Goal: Navigation & Orientation: Find specific page/section

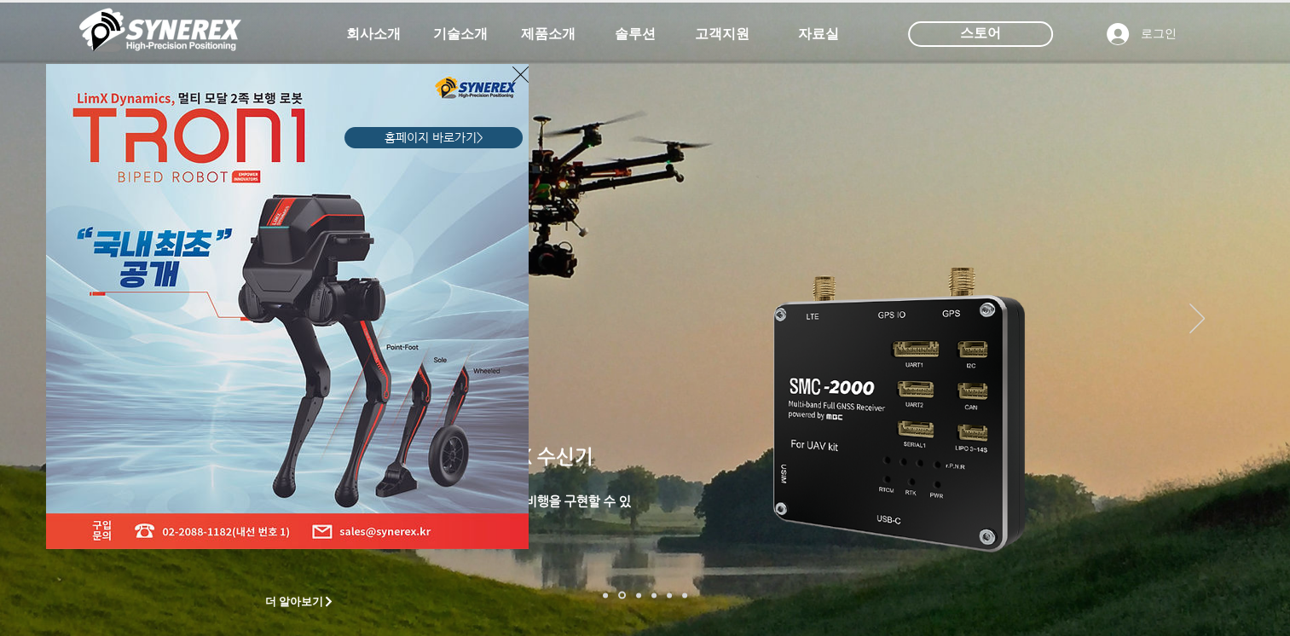
click at [518, 81] on icon "사이트로 돌아가기" at bounding box center [520, 74] width 16 height 21
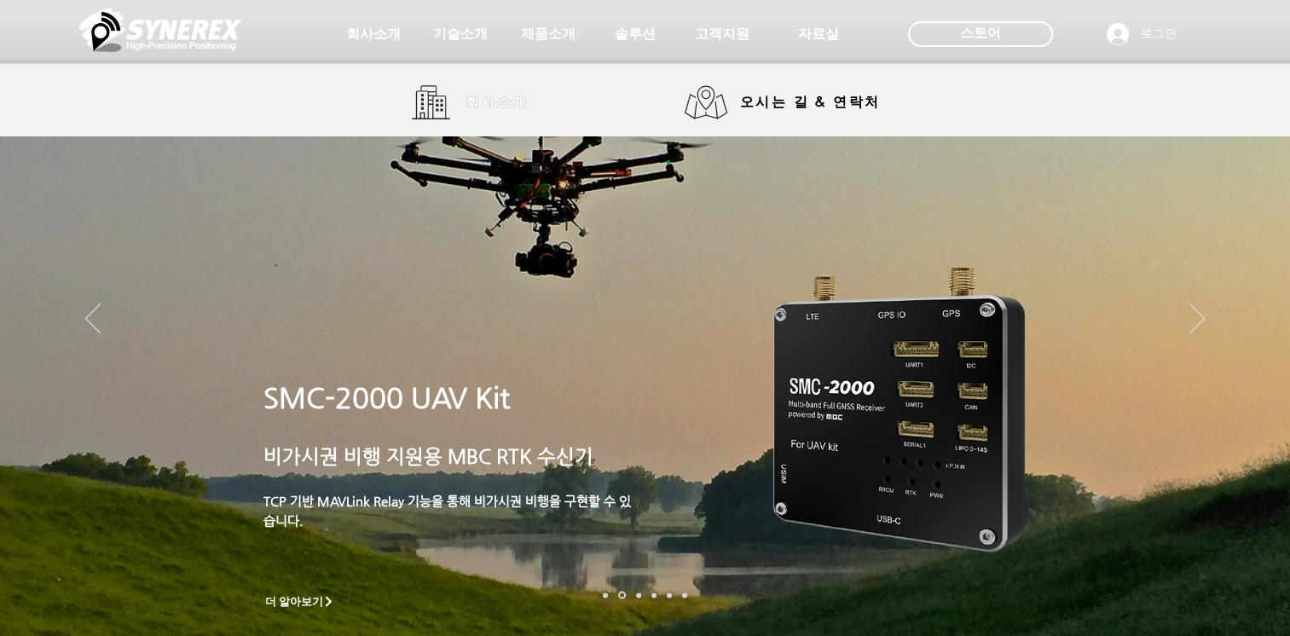
click at [480, 110] on span "회사소개" at bounding box center [496, 103] width 63 height 18
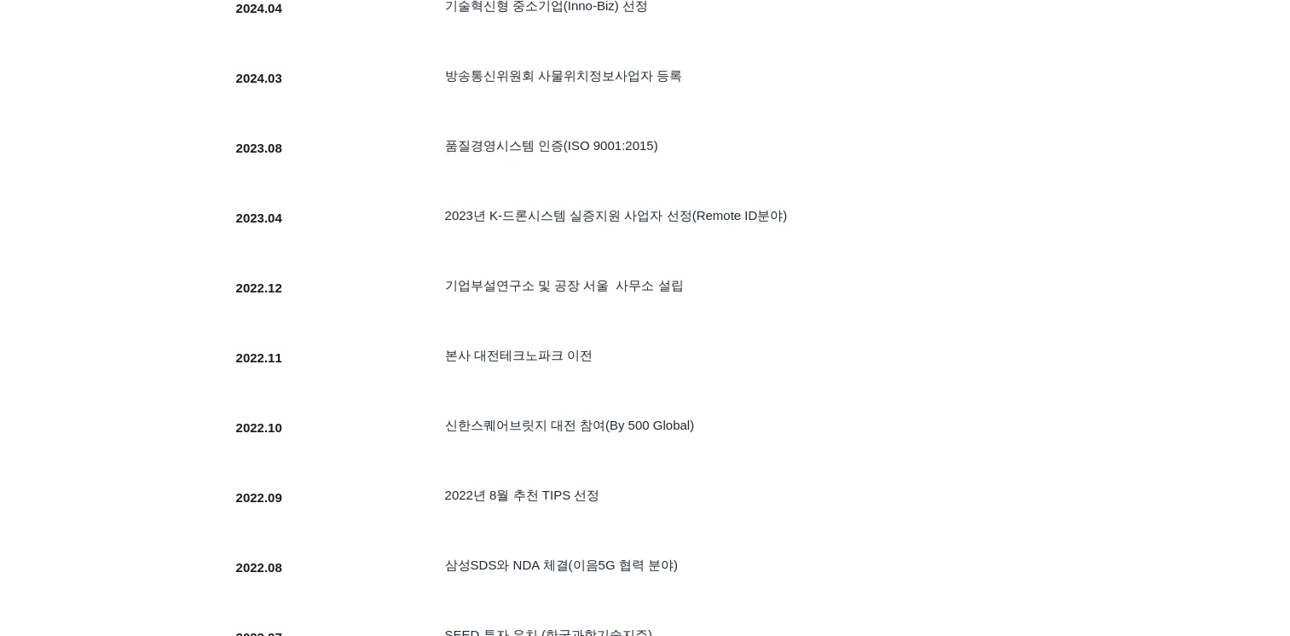
scroll to position [852, 0]
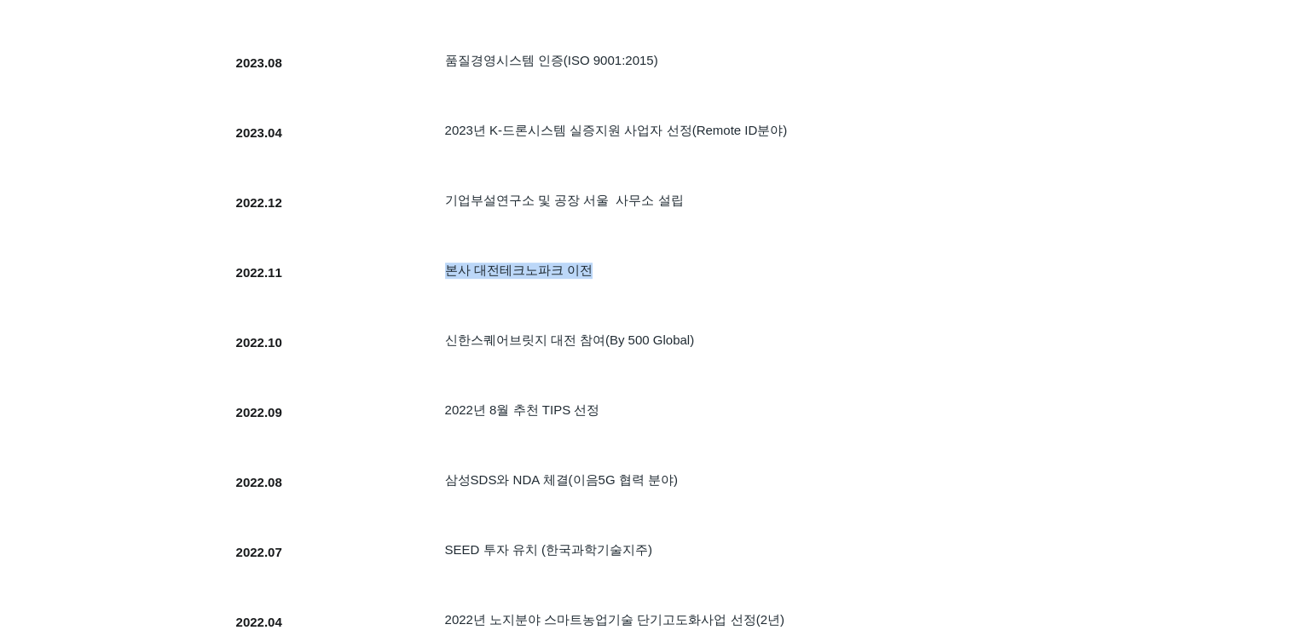
drag, startPoint x: 445, startPoint y: 287, endPoint x: 604, endPoint y: 288, distance: 159.4
click at [604, 279] on h5 "본사 대전테크노파크 이전" at bounding box center [717, 271] width 544 height 16
click at [142, 407] on div at bounding box center [645, 551] width 1290 height 1772
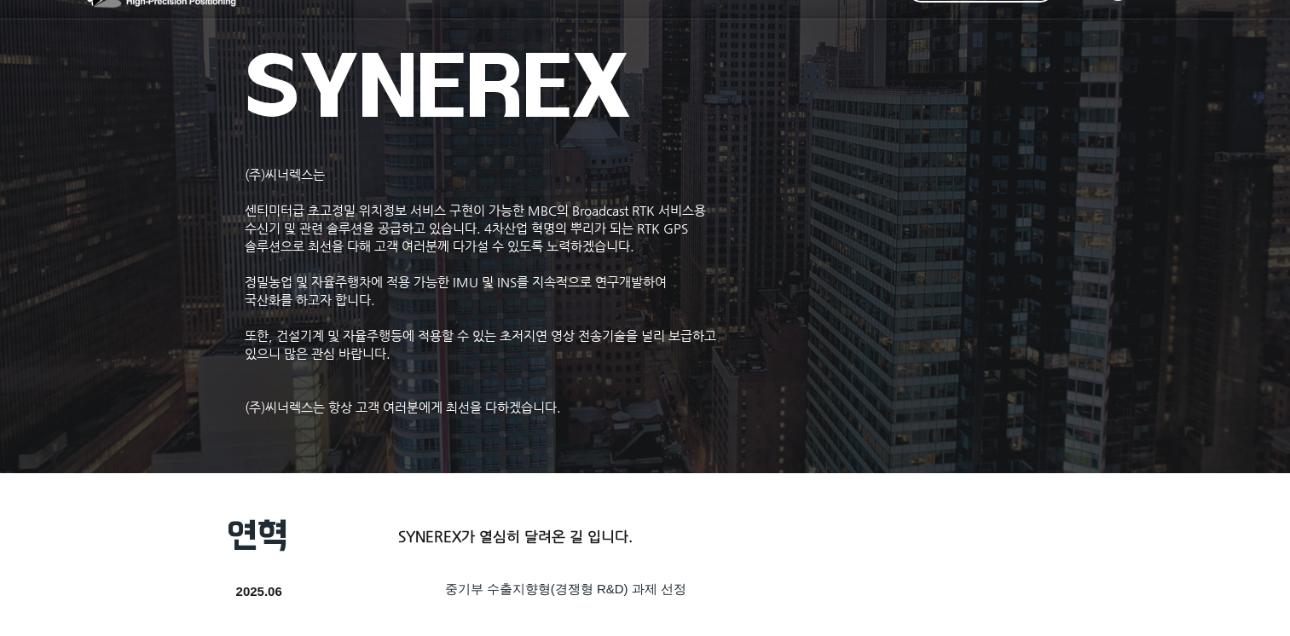
scroll to position [0, 0]
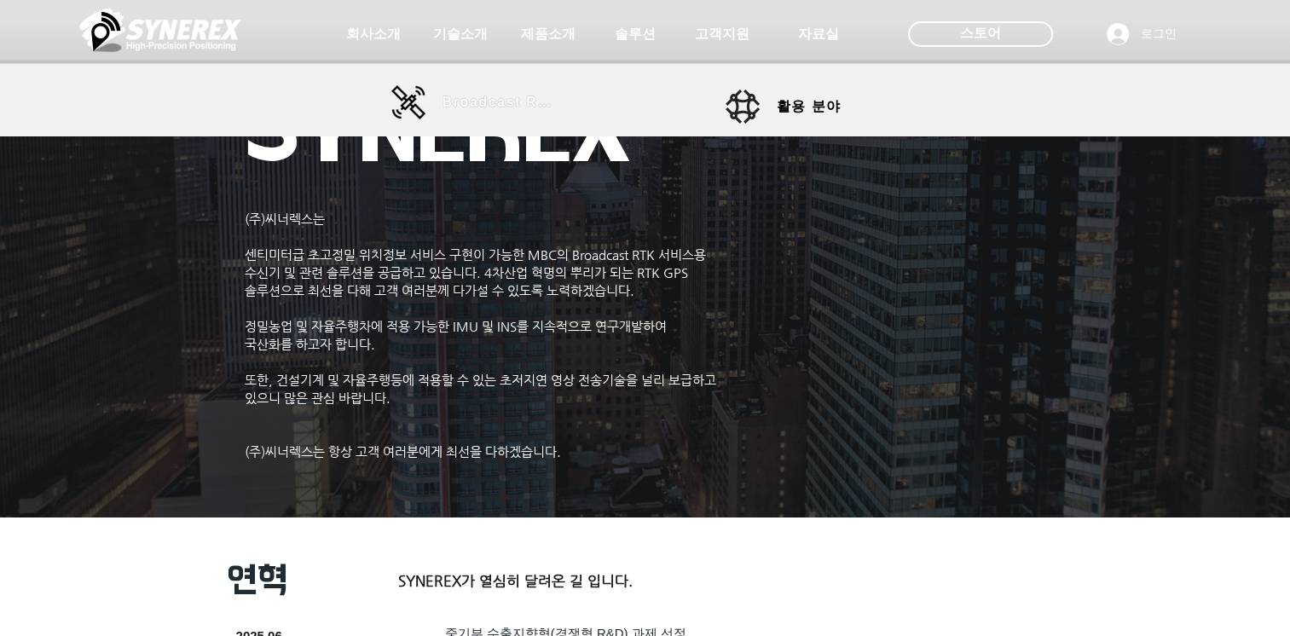
click at [470, 109] on span "Broadcast RTK" at bounding box center [499, 102] width 115 height 15
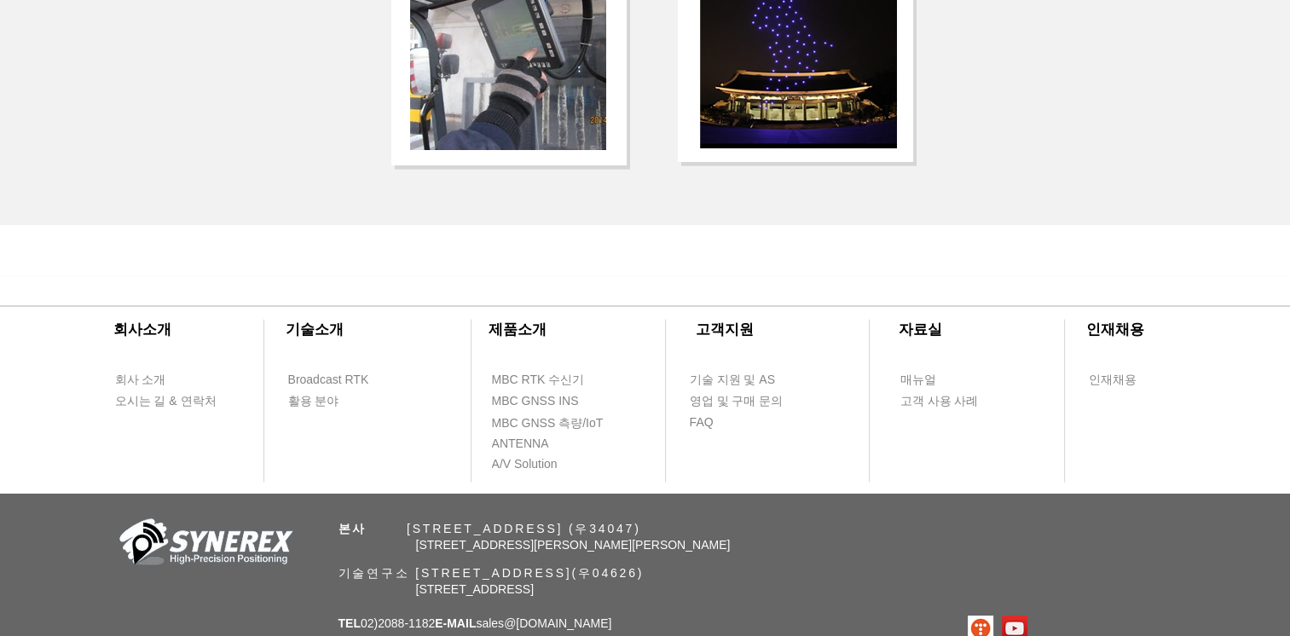
scroll to position [3695, 0]
